Goal: Task Accomplishment & Management: Manage account settings

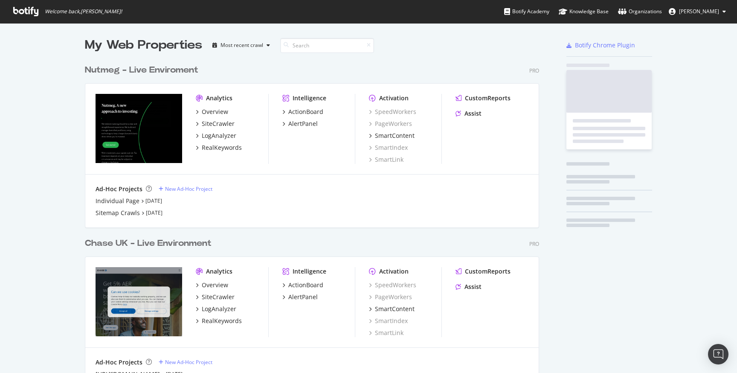
scroll to position [373, 737]
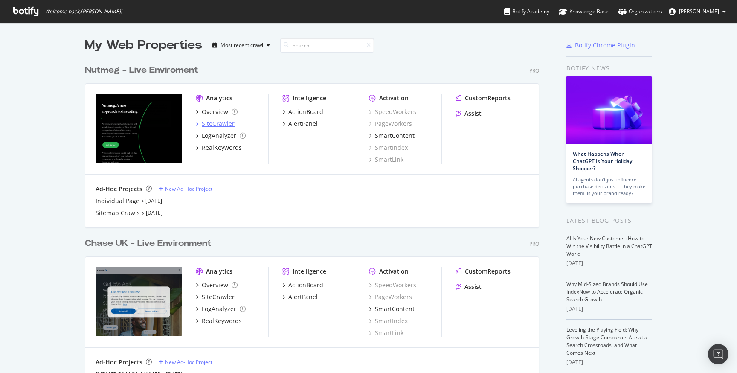
click at [221, 125] on div "SiteCrawler" at bounding box center [218, 123] width 33 height 9
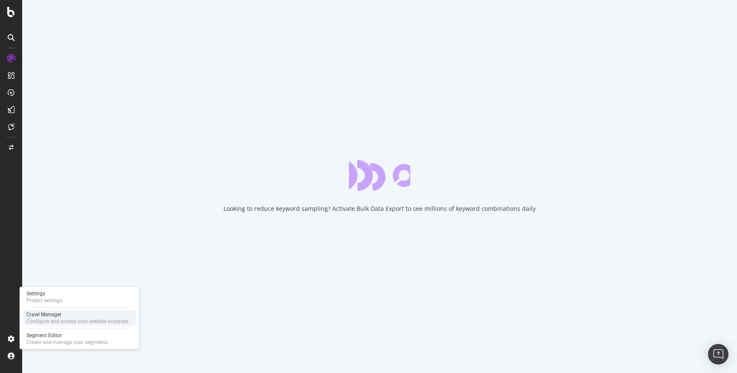
click at [71, 321] on div "Configure and access your website analyses" at bounding box center [77, 321] width 102 height 7
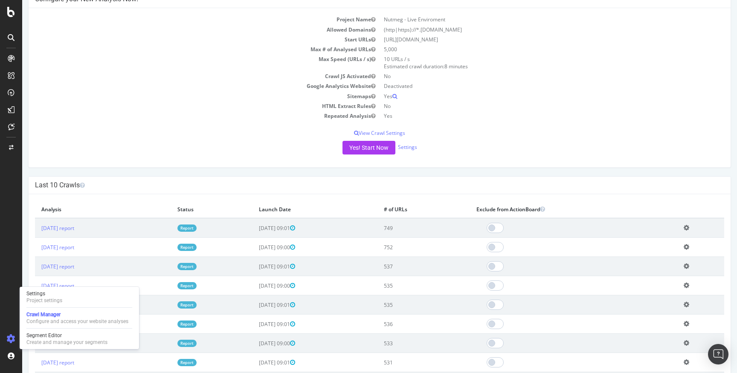
scroll to position [90, 0]
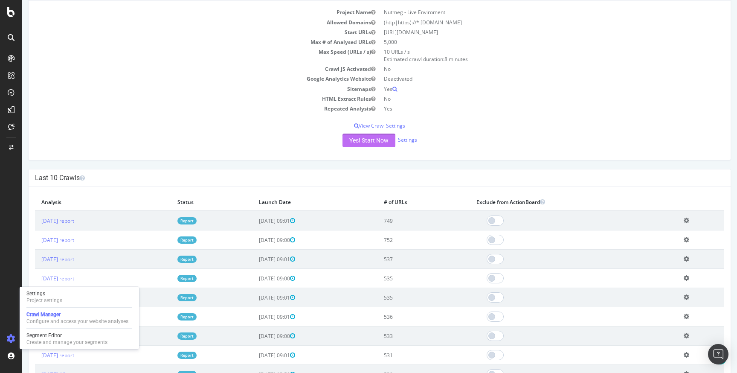
click at [374, 140] on button "Yes! Start Now" at bounding box center [369, 141] width 53 height 14
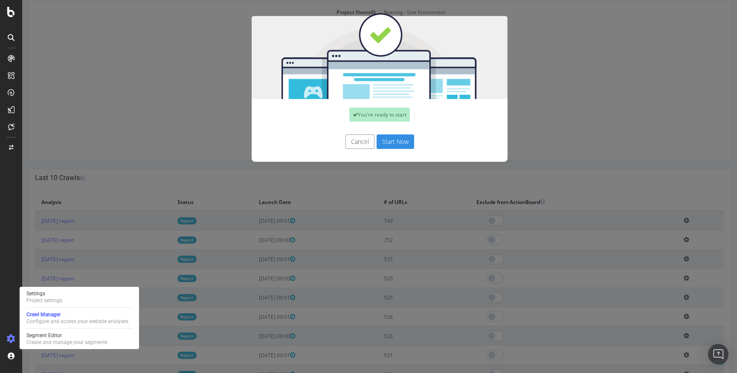
click at [389, 140] on button "Start Now" at bounding box center [396, 141] width 38 height 15
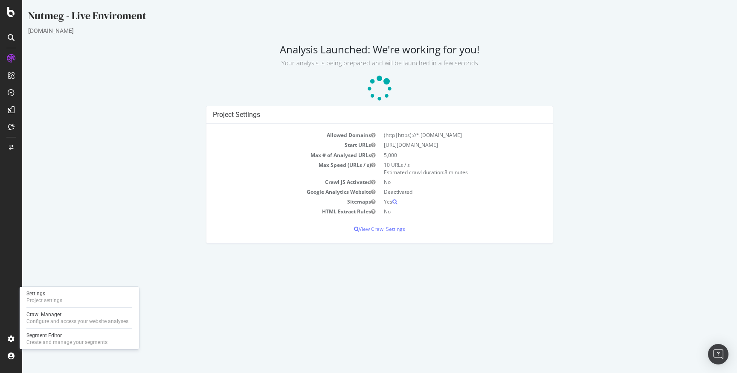
click at [119, 156] on div "Project Settings Allowed Domains (http|https)://*.nutmeg.com Start URLs https:/…" at bounding box center [380, 179] width 712 height 146
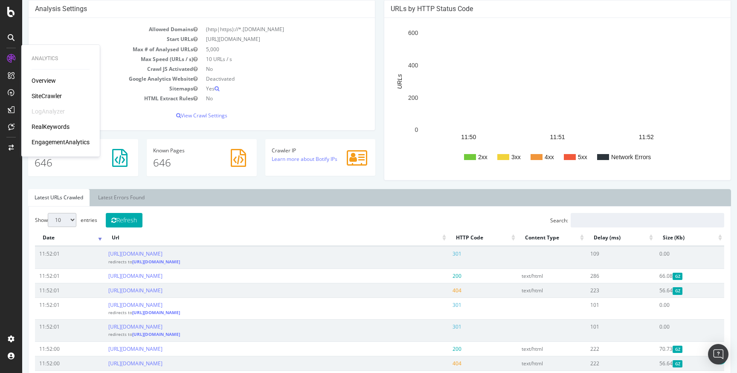
scroll to position [186, 0]
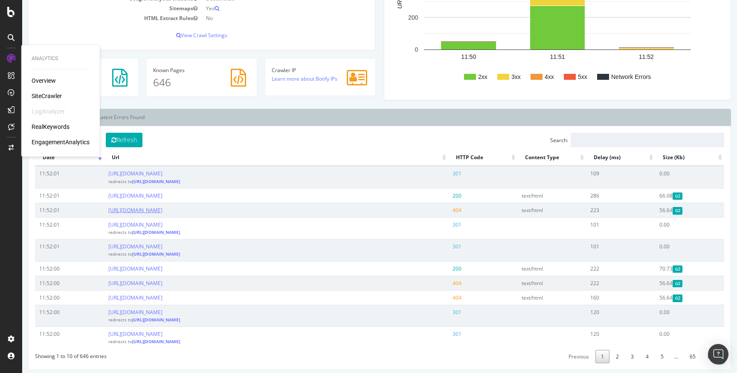
drag, startPoint x: 277, startPoint y: 215, endPoint x: 109, endPoint y: 210, distance: 168.5
click at [109, 210] on td "[URL][DOMAIN_NAME]" at bounding box center [276, 210] width 344 height 15
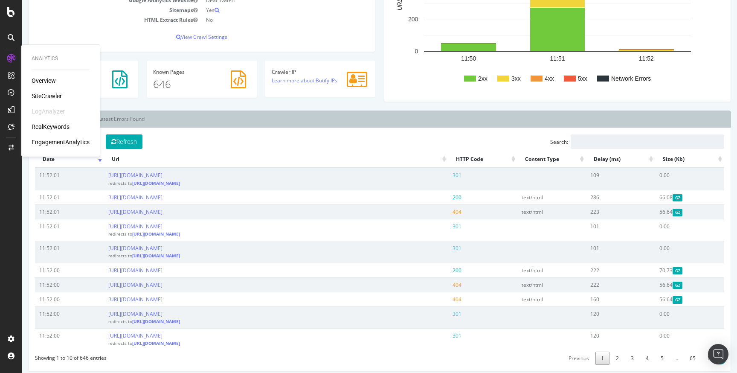
copy link "[URL][DOMAIN_NAME]"
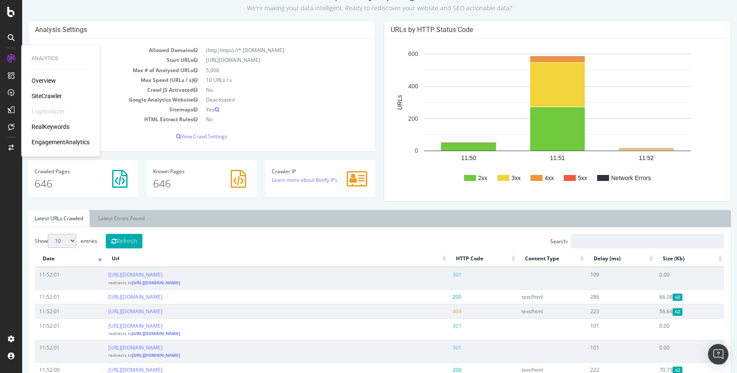
scroll to position [91, 0]
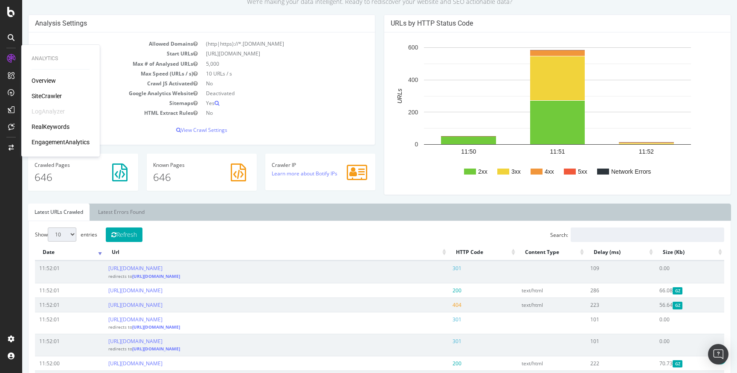
click at [294, 124] on div "Allowed Domains (http|https)://*.nutmeg.com Start URLs https://www.nutmeg.com/ …" at bounding box center [202, 88] width 346 height 112
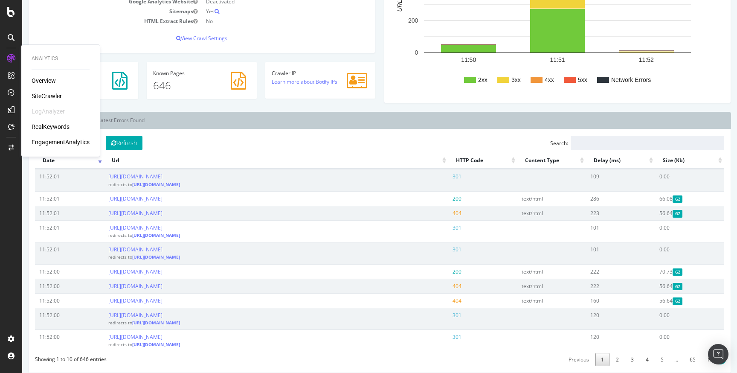
scroll to position [186, 0]
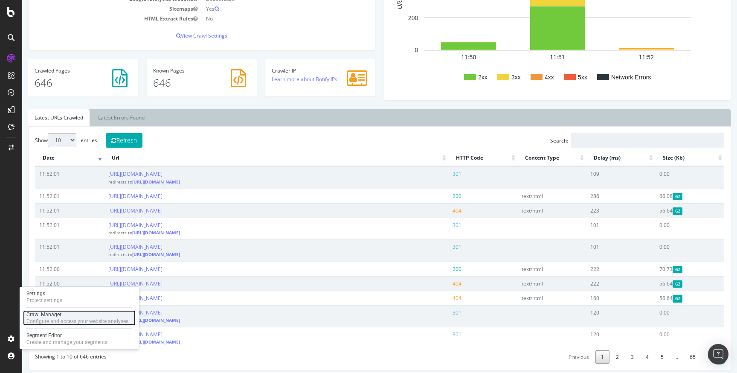
click at [61, 316] on div "Crawl Manager" at bounding box center [77, 314] width 102 height 7
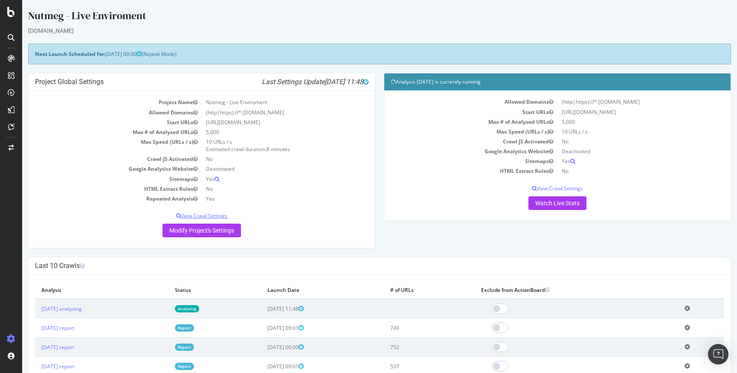
click at [216, 218] on p "View Crawl Settings" at bounding box center [202, 215] width 334 height 7
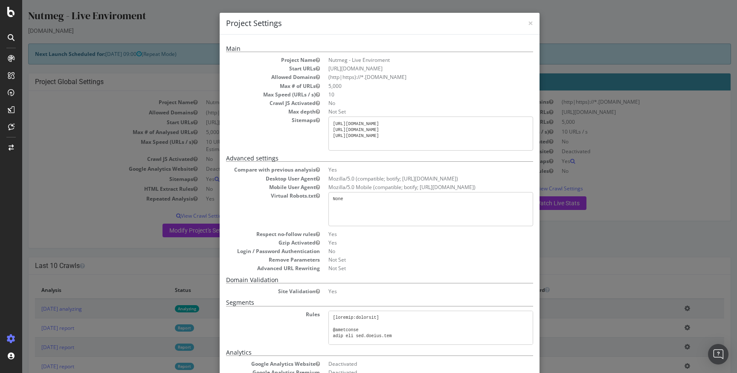
click at [526, 21] on h4 "Project Settings" at bounding box center [379, 23] width 307 height 11
click at [531, 23] on span "×" at bounding box center [530, 23] width 5 height 12
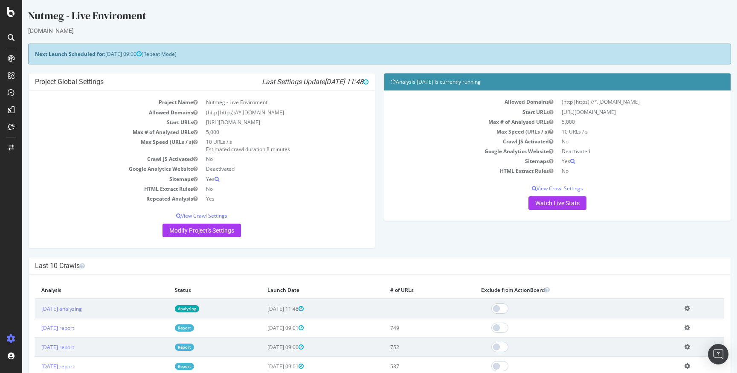
click at [564, 186] on p "View Crawl Settings" at bounding box center [558, 188] width 334 height 7
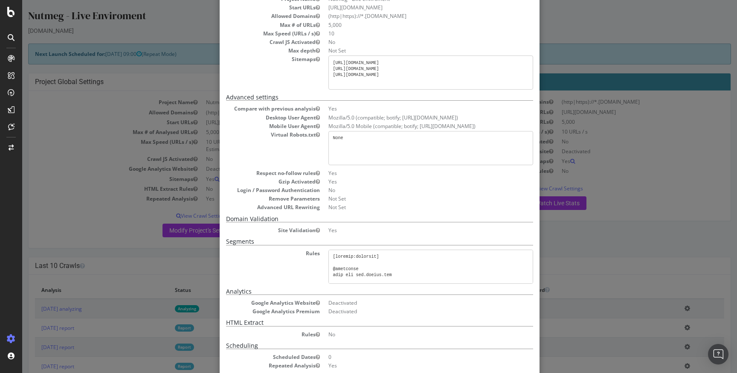
scroll to position [49, 0]
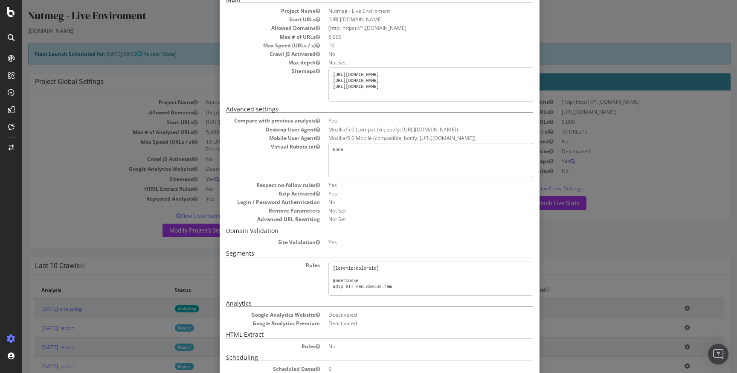
click at [417, 94] on pre "https://www.nutmeg.com/sitemap.xml https://www.nutmeg.com/sitemap-index.xml htt…" at bounding box center [430, 84] width 205 height 34
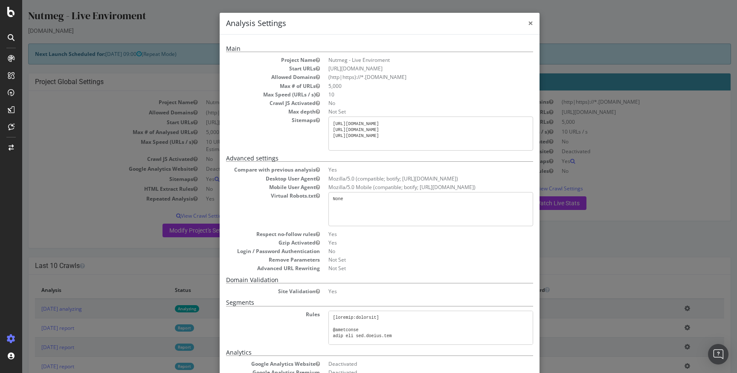
click at [531, 25] on span "×" at bounding box center [530, 23] width 5 height 12
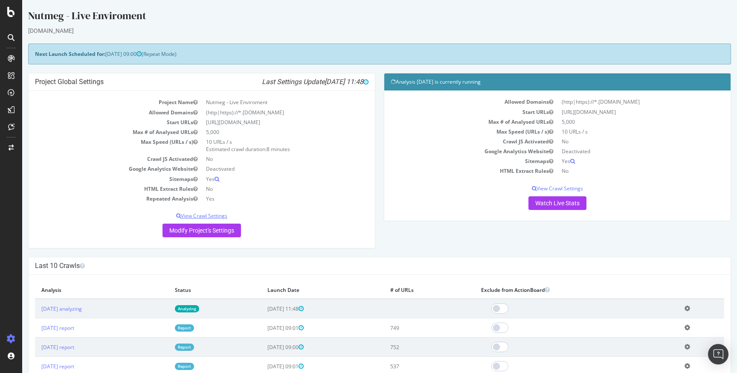
click at [207, 215] on p "View Crawl Settings" at bounding box center [202, 215] width 334 height 7
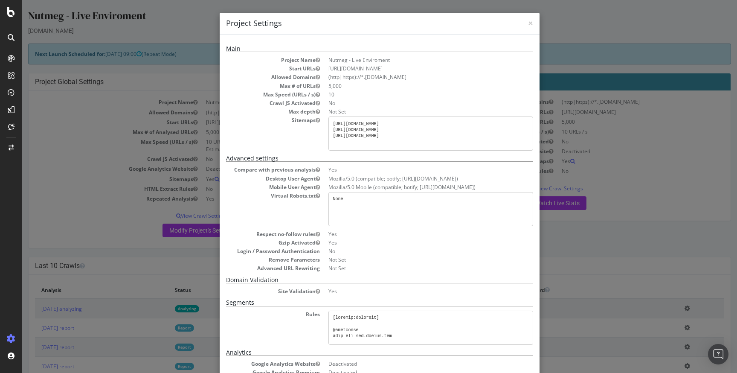
click at [427, 142] on pre "https://www.nutmeg.com/sitemap.xml https://www.nutmeg.com/sitemap-index.xml htt…" at bounding box center [430, 133] width 205 height 34
click at [529, 22] on span "×" at bounding box center [530, 23] width 5 height 12
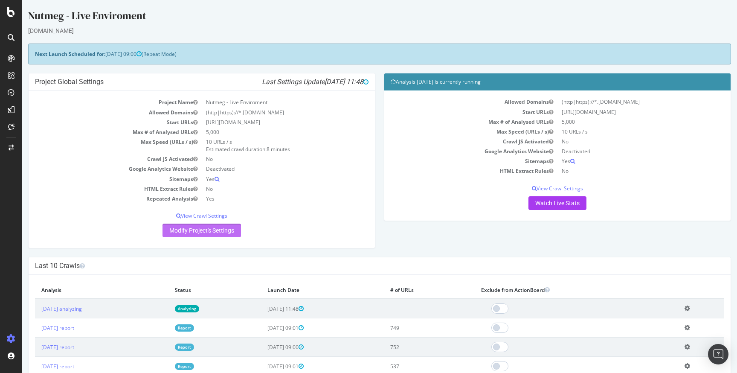
click at [210, 235] on link "Modify Project's Settings" at bounding box center [202, 231] width 78 height 14
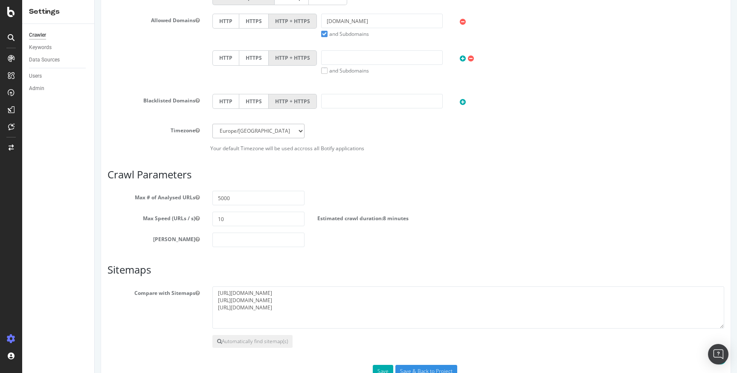
scroll to position [351, 0]
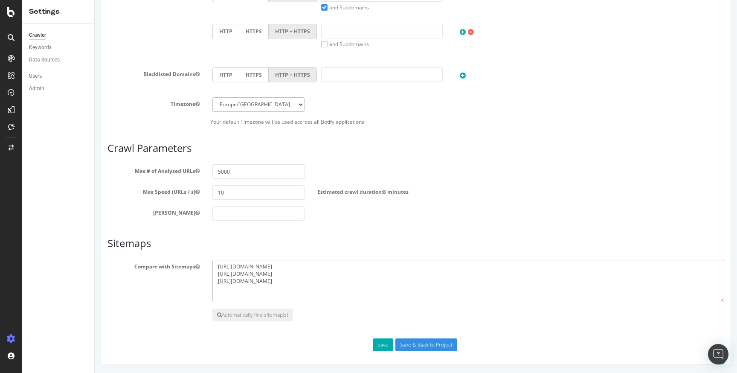
click at [332, 279] on textarea "https://www.nutmeg.com/sitemap.xml https://www.nutmeg.com/sitemap-index.xml htt…" at bounding box center [468, 281] width 512 height 43
click at [360, 280] on textarea "https://www.nutmeg.com/sitemap.xml https://www.nutmeg.com/sitemap-index.xml htt…" at bounding box center [468, 281] width 512 height 43
paste textarea "https://www.nutmeg.com/insights/sitemap.xml"
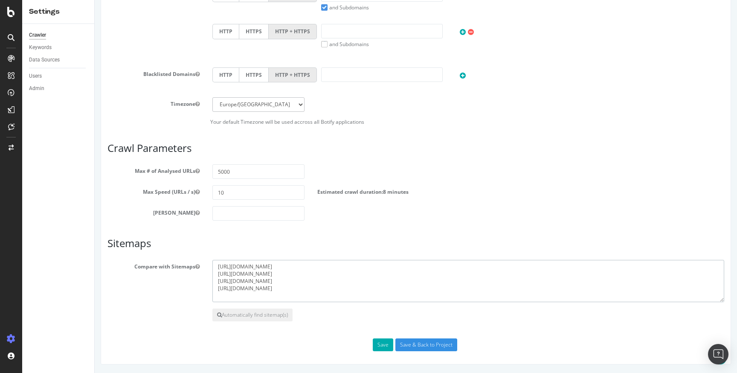
click at [335, 284] on textarea "https://www.nutmeg.com/sitemap.xml https://www.nutmeg.com/sitemap-index.xml htt…" at bounding box center [468, 281] width 512 height 43
drag, startPoint x: 335, startPoint y: 284, endPoint x: 340, endPoint y: 285, distance: 5.3
click at [340, 285] on textarea "https://www.nutmeg.com/sitemap.xml https://www.nutmeg.com/sitemap-index.xml htt…" at bounding box center [468, 281] width 512 height 43
paste textarea "https://www.nutmeg.com/insights/sitemap.xml"
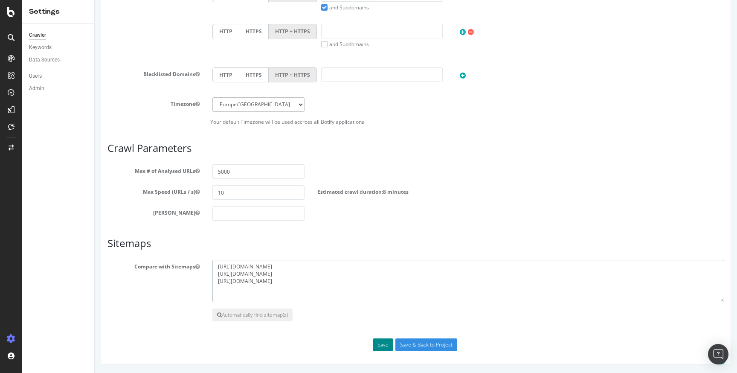
type textarea "https://www.nutmeg.com/sitemap.xml https://www.nutmeg.com/sitemap-index.xml htt…"
click at [379, 343] on button "Save" at bounding box center [383, 344] width 20 height 13
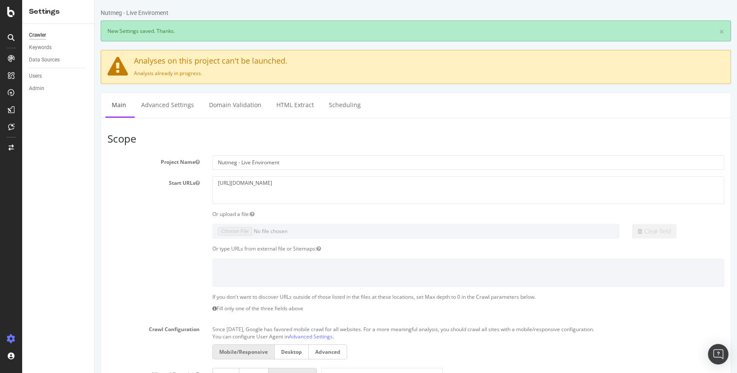
scroll to position [0, 0]
click at [43, 38] on div "Crawler" at bounding box center [37, 35] width 17 height 9
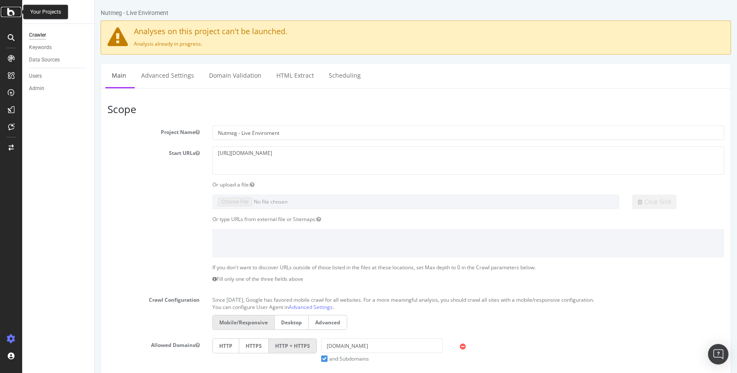
click at [8, 10] on icon at bounding box center [11, 12] width 8 height 10
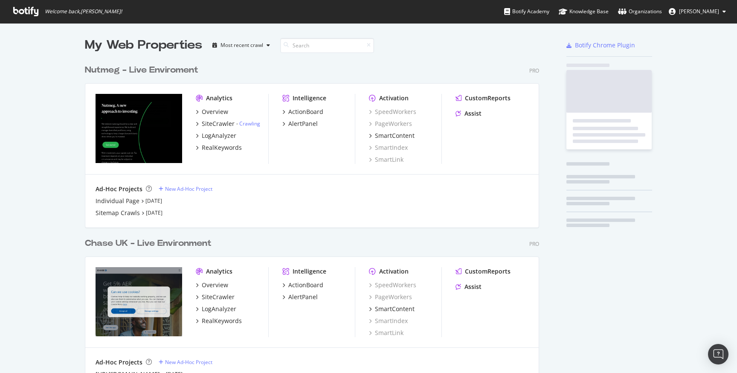
scroll to position [373, 737]
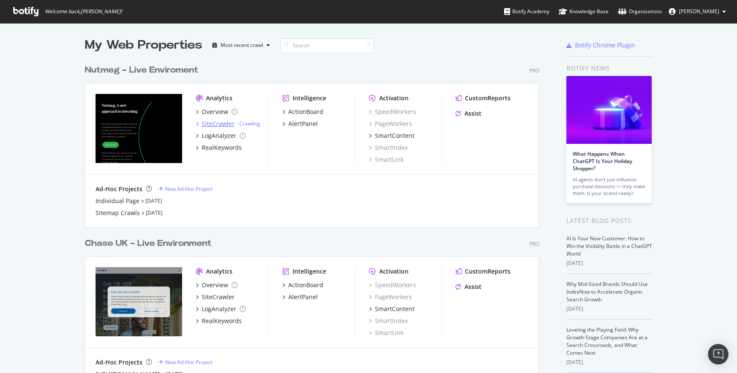
click at [217, 122] on div "SiteCrawler" at bounding box center [218, 123] width 33 height 9
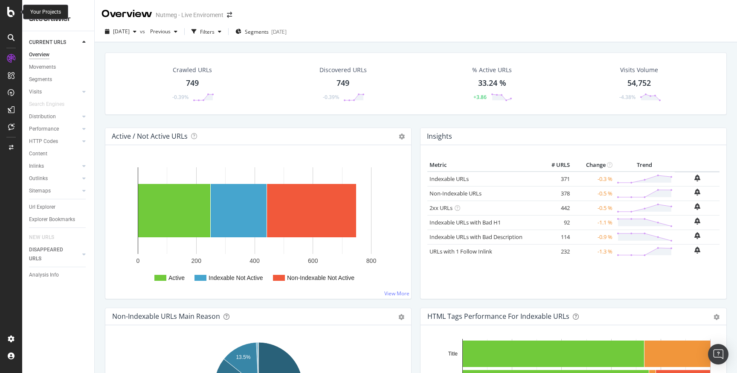
click at [13, 8] on icon at bounding box center [11, 12] width 8 height 10
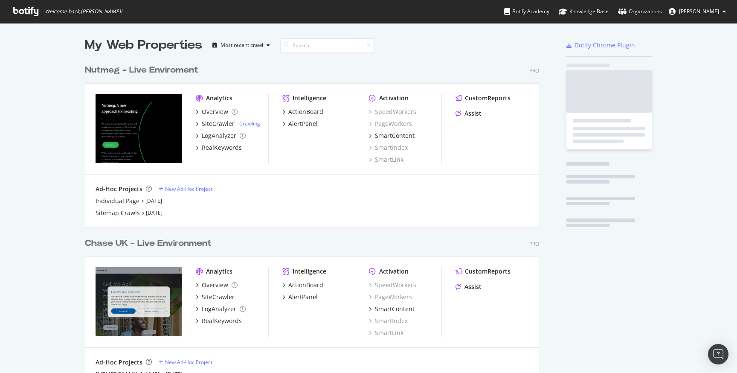
scroll to position [373, 737]
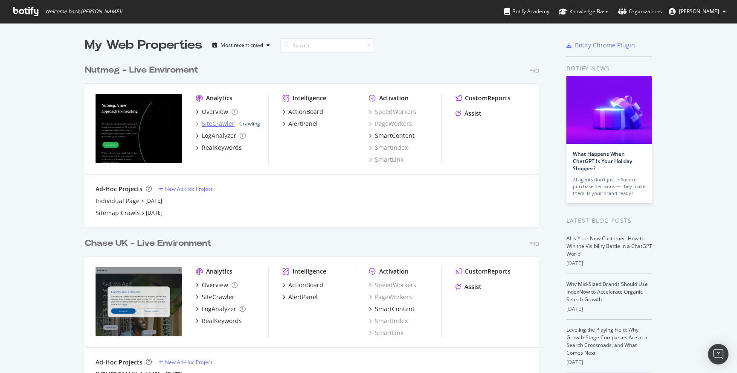
click at [250, 124] on link "Crawling" at bounding box center [249, 123] width 21 height 7
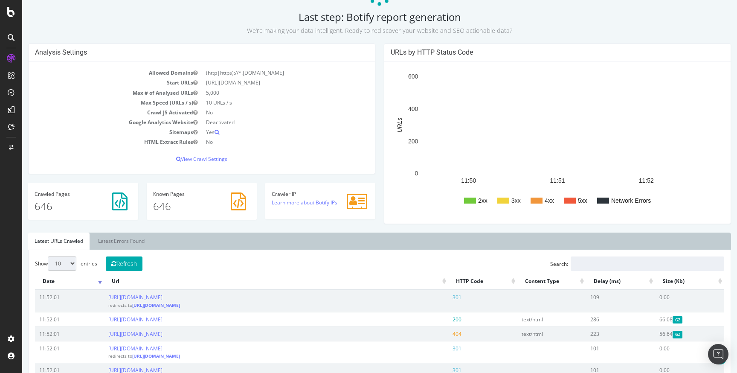
scroll to position [260, 0]
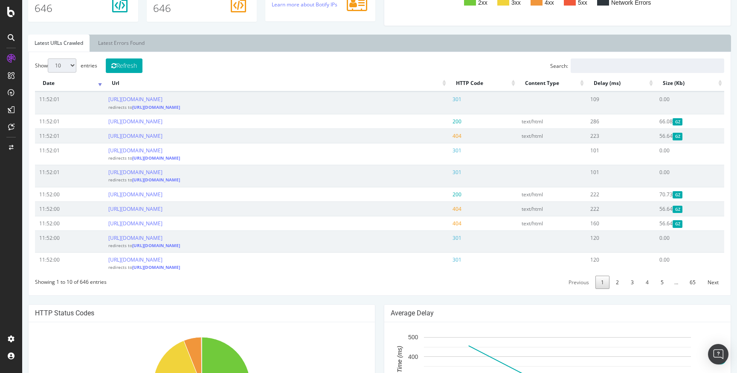
click at [80, 58] on div "Show 10 25 50 100 entries Refresh Search: Date Url HTTP Code Content Type Delay…" at bounding box center [379, 174] width 703 height 244
click at [70, 66] on select "10 25 50 100" at bounding box center [62, 65] width 29 height 14
select select "50"
click at [48, 58] on select "10 25 50 100" at bounding box center [62, 65] width 29 height 14
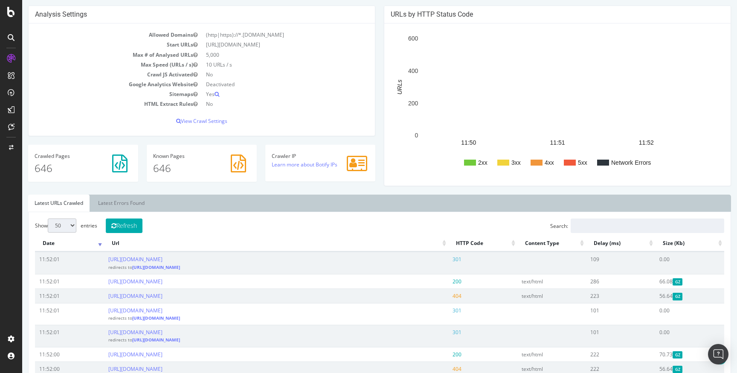
scroll to position [0, 0]
